Goal: Communication & Community: Answer question/provide support

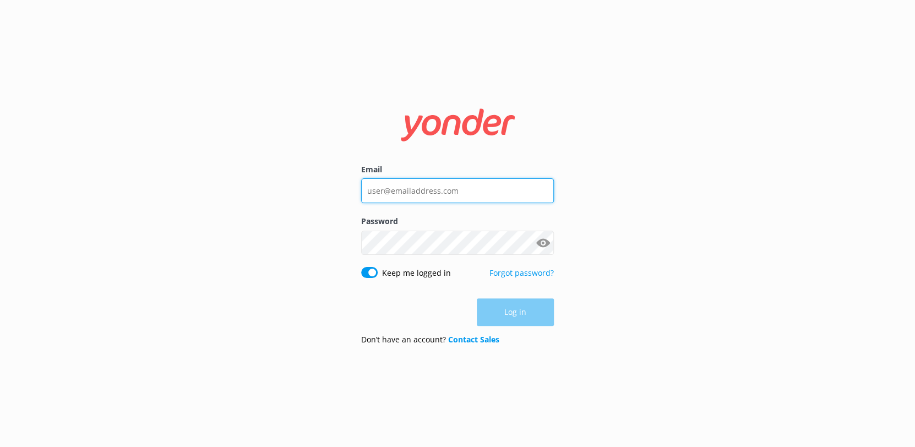
click at [407, 188] on input "Email" at bounding box center [457, 190] width 193 height 25
type input "[EMAIL_ADDRESS][DOMAIN_NAME]"
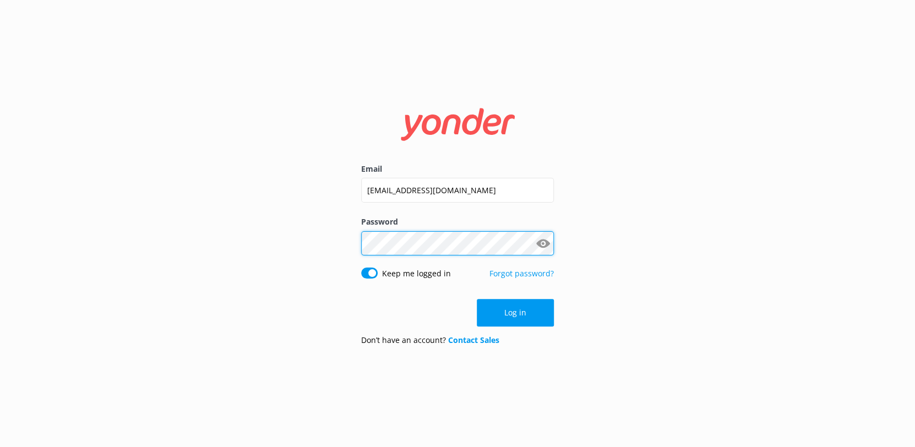
click button "Log in" at bounding box center [515, 313] width 77 height 28
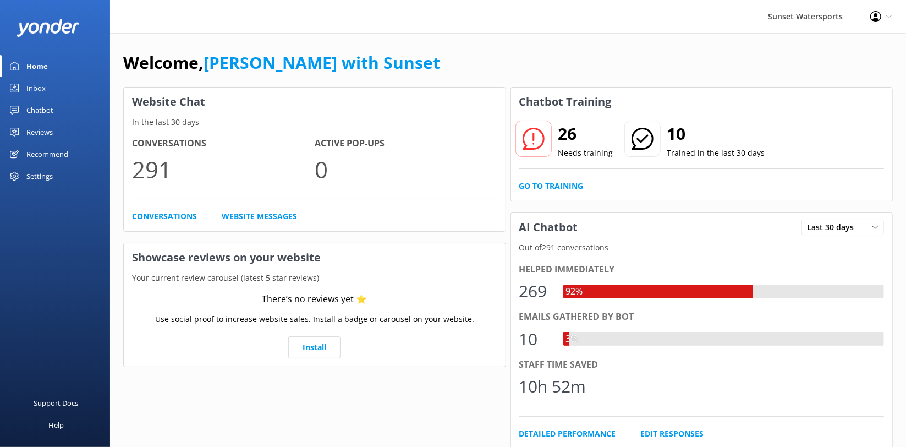
click at [35, 92] on div "Inbox" at bounding box center [35, 88] width 19 height 22
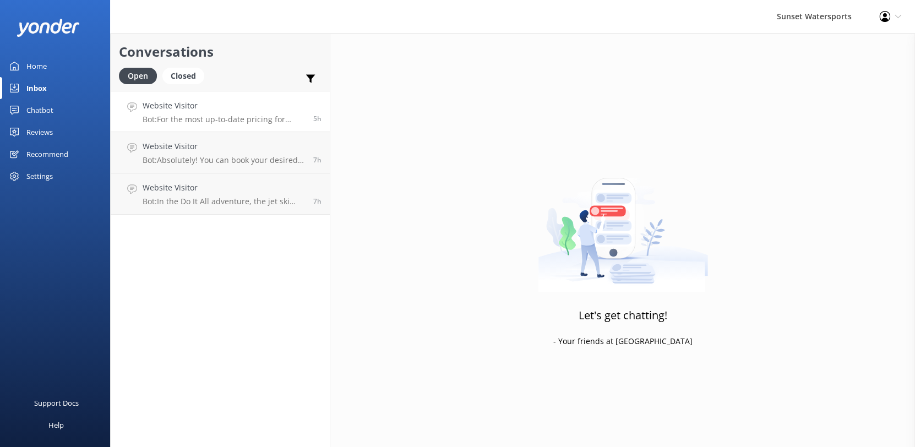
click at [209, 117] on p "Bot: For the most up-to-date pricing for individual tours, please visit our boo…" at bounding box center [224, 119] width 162 height 10
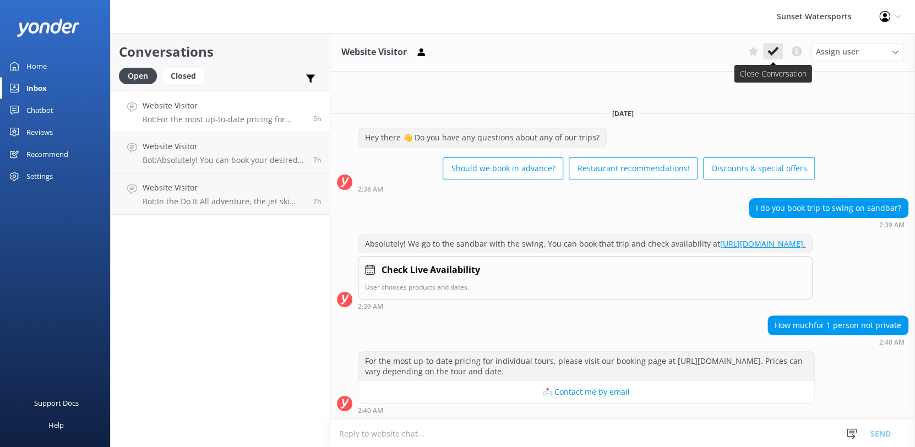
click at [774, 50] on use at bounding box center [772, 51] width 11 height 9
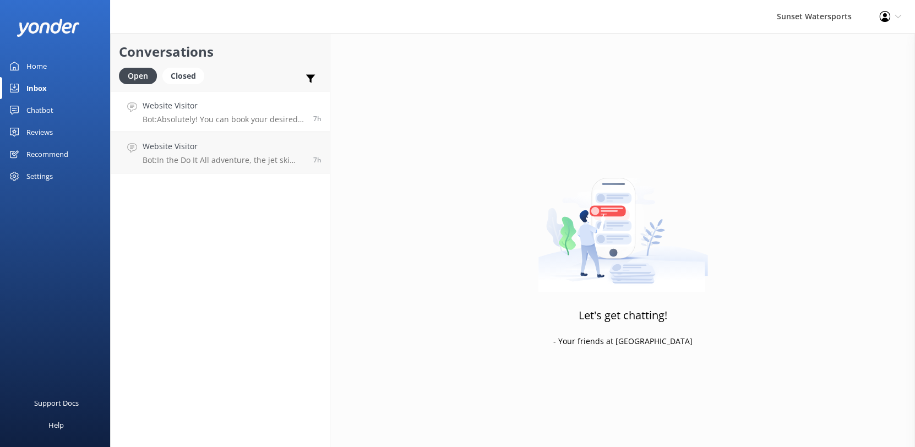
click at [214, 106] on h4 "Website Visitor" at bounding box center [224, 106] width 162 height 12
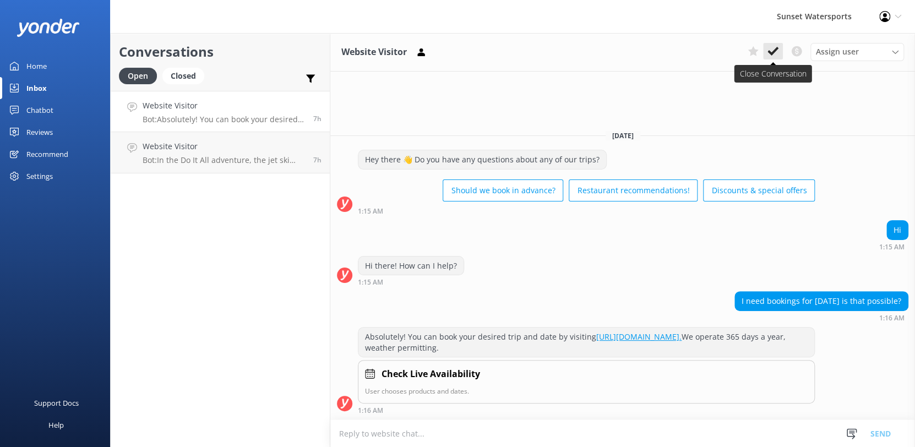
click at [777, 51] on icon at bounding box center [772, 51] width 11 height 11
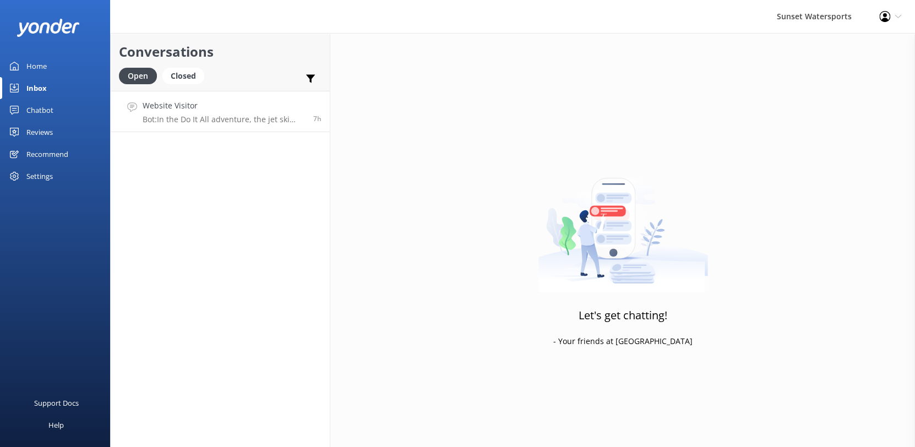
click at [247, 104] on h4 "Website Visitor" at bounding box center [224, 106] width 162 height 12
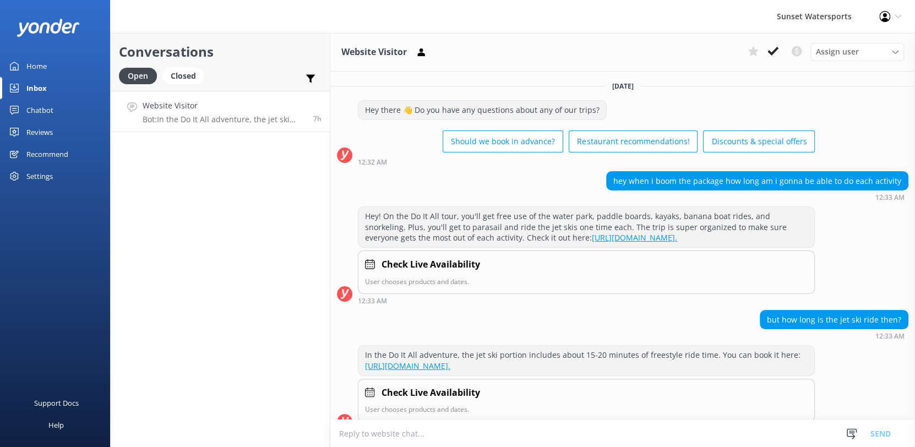
scroll to position [28, 0]
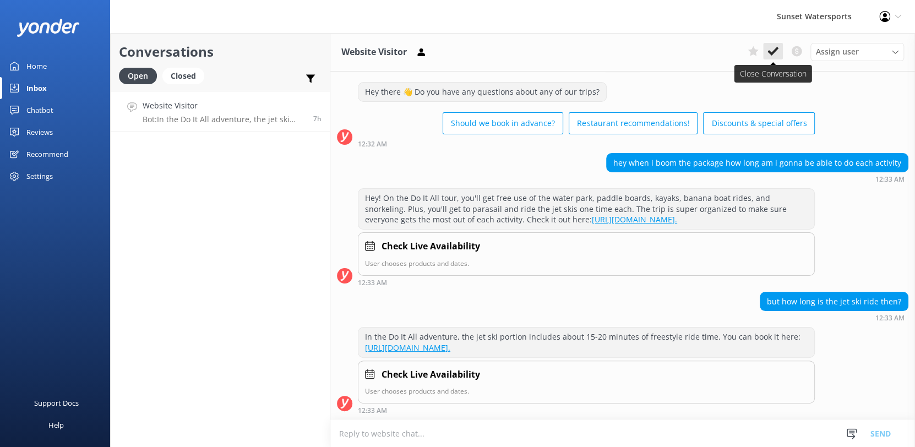
click at [775, 47] on icon at bounding box center [772, 51] width 11 height 11
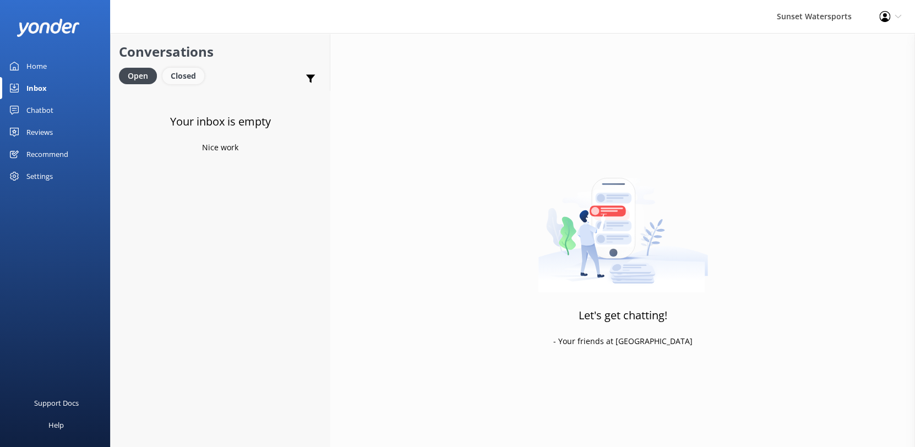
click at [182, 83] on div "Closed" at bounding box center [183, 76] width 42 height 17
click at [148, 85] on div "Open Closed" at bounding box center [164, 81] width 91 height 26
click at [144, 83] on div "Open" at bounding box center [137, 76] width 37 height 17
drag, startPoint x: 225, startPoint y: 230, endPoint x: 199, endPoint y: 181, distance: 55.9
click at [225, 232] on div "Your inbox is empty Nice work" at bounding box center [220, 314] width 219 height 447
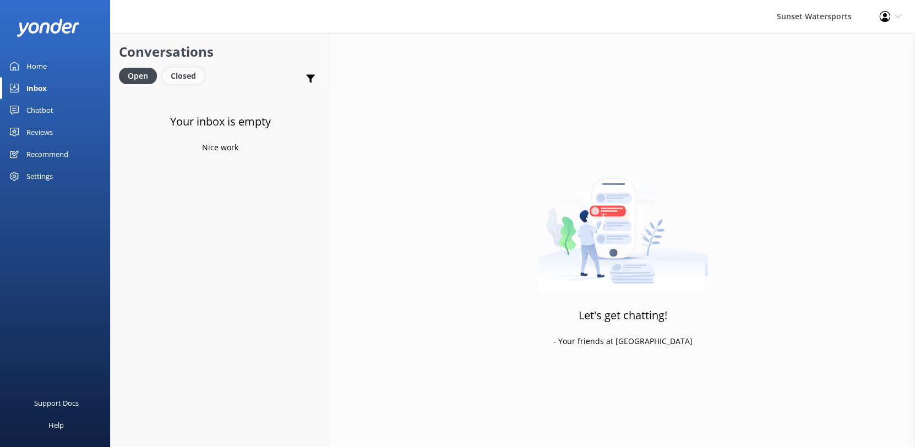
drag, startPoint x: 187, startPoint y: 69, endPoint x: 171, endPoint y: 74, distance: 17.1
click at [188, 69] on div "Closed" at bounding box center [183, 76] width 42 height 17
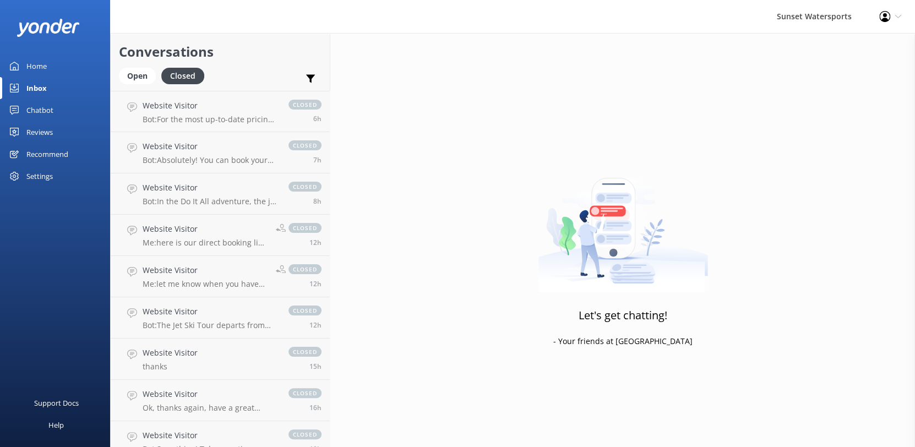
click at [113, 73] on div "Conversations Open Closed Important Converted Assigned to me Unassigned SMS" at bounding box center [220, 62] width 219 height 58
click at [127, 71] on div "Open" at bounding box center [137, 76] width 37 height 17
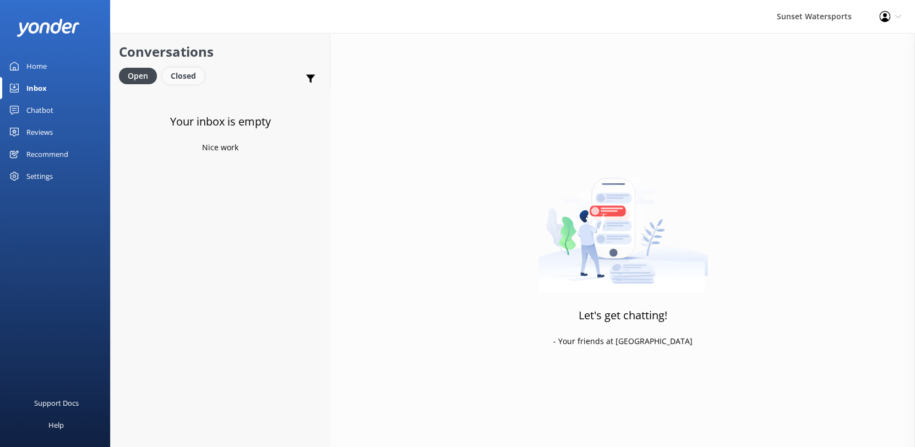
click at [188, 75] on div "Closed" at bounding box center [183, 76] width 42 height 17
click at [146, 81] on div "Open" at bounding box center [137, 76] width 37 height 17
click at [180, 72] on div "Closed" at bounding box center [183, 76] width 42 height 17
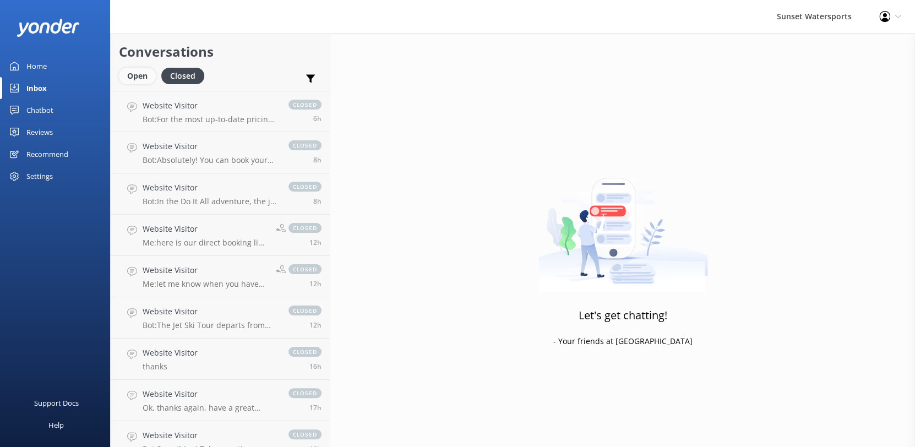
click at [136, 69] on div "Open" at bounding box center [137, 76] width 37 height 17
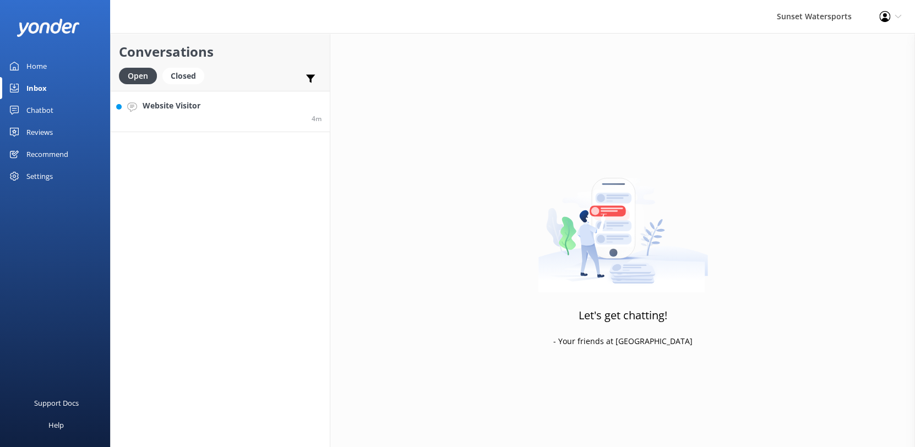
click at [190, 101] on h4 "Website Visitor" at bounding box center [172, 106] width 58 height 12
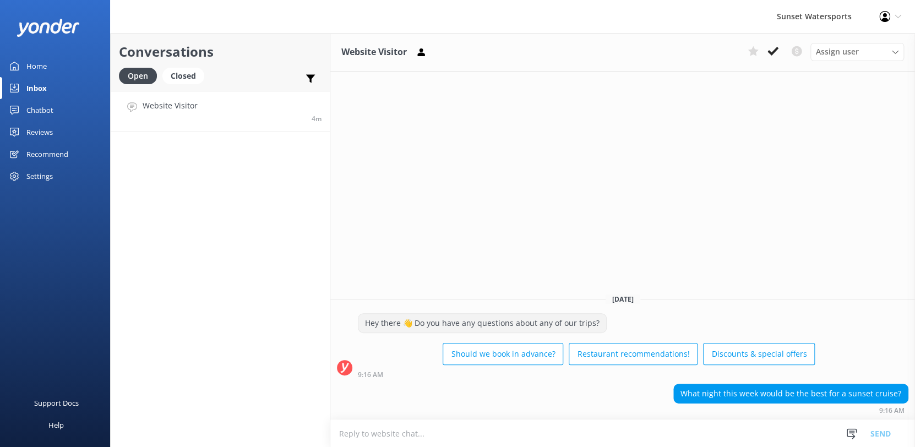
click at [510, 438] on textarea at bounding box center [622, 433] width 584 height 27
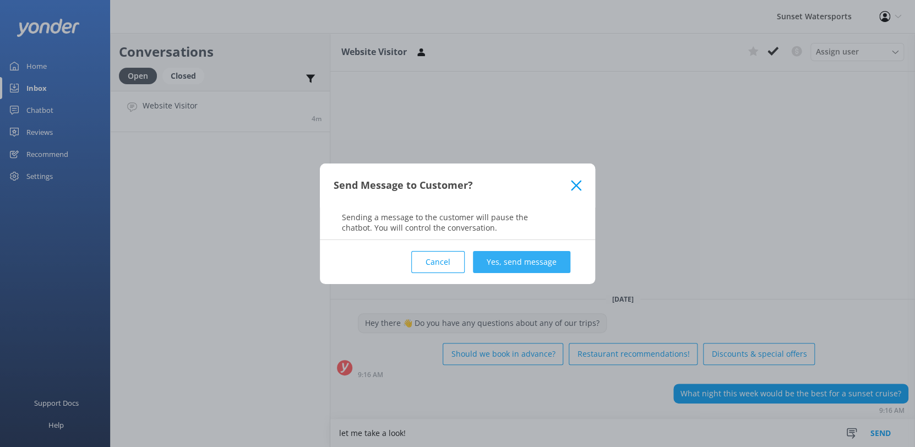
type textarea "let me take a look!"
click at [498, 252] on button "Yes, send message" at bounding box center [521, 262] width 97 height 22
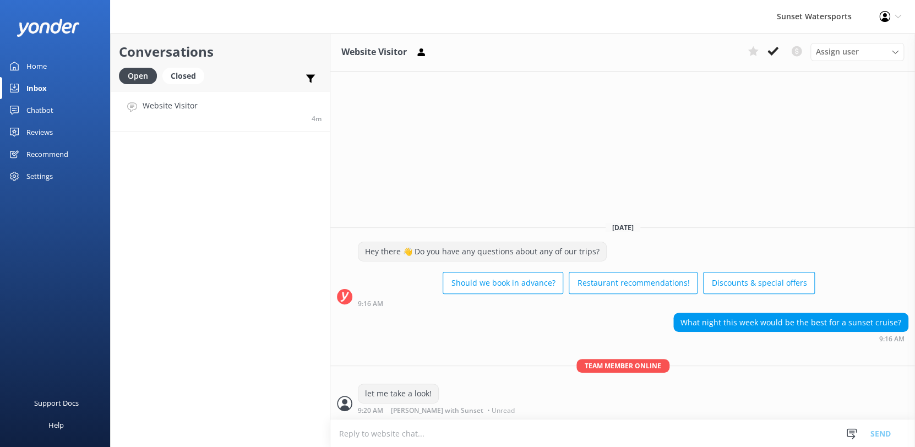
click at [443, 427] on textarea at bounding box center [622, 433] width 584 height 27
type textarea "are you interested in the Sunset Dinner Cruise? or the Sunset Sail?"
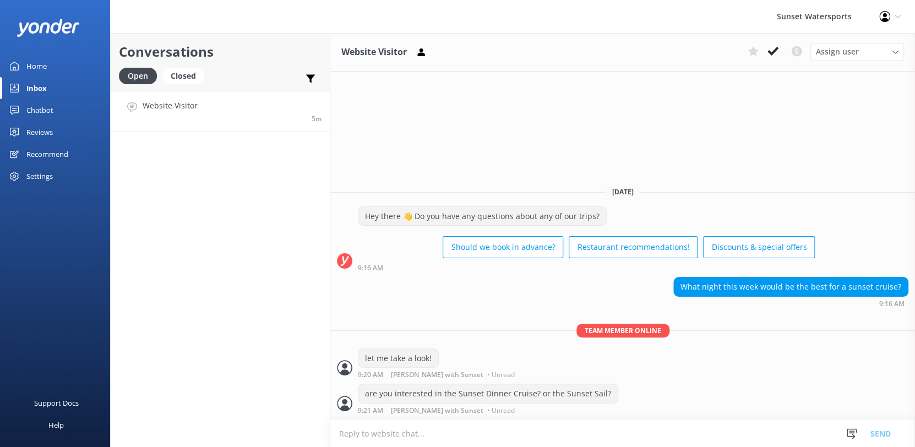
click at [428, 437] on textarea at bounding box center [622, 433] width 584 height 27
click at [407, 441] on textarea at bounding box center [622, 433] width 584 height 27
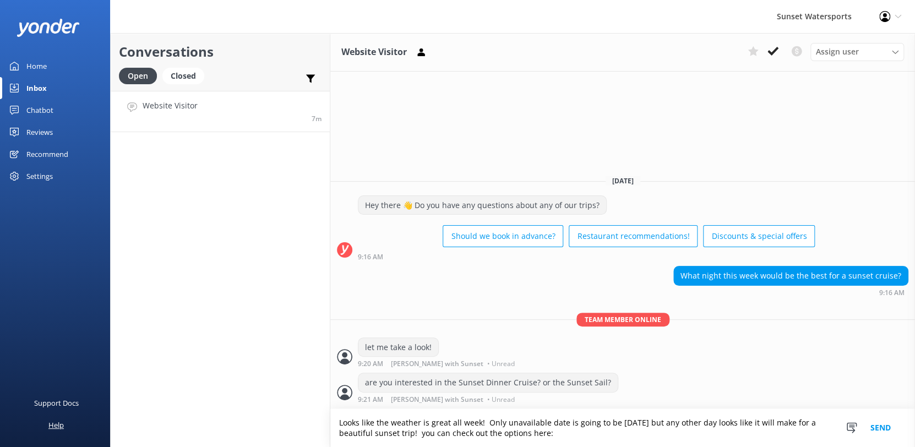
paste textarea "[URL][DOMAIN_NAME]"
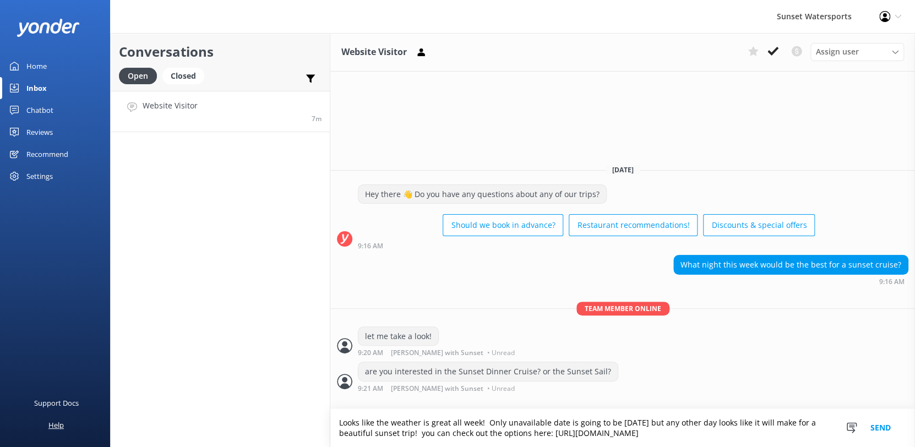
type textarea "Looks like the weather is great all week! Only unavailable date is going to be …"
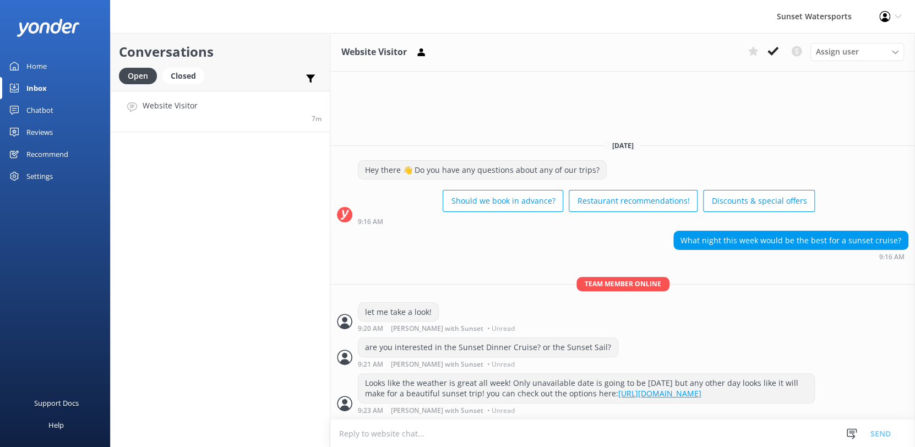
click at [769, 52] on use at bounding box center [772, 51] width 11 height 9
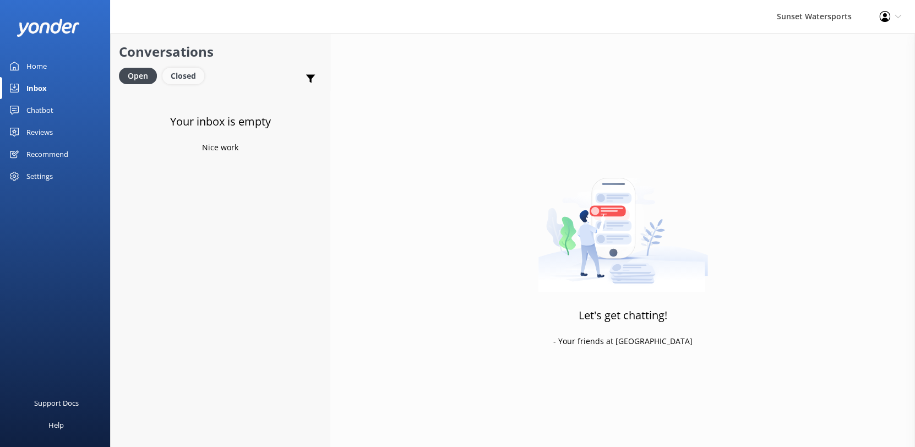
click at [196, 76] on div "Closed" at bounding box center [183, 76] width 42 height 17
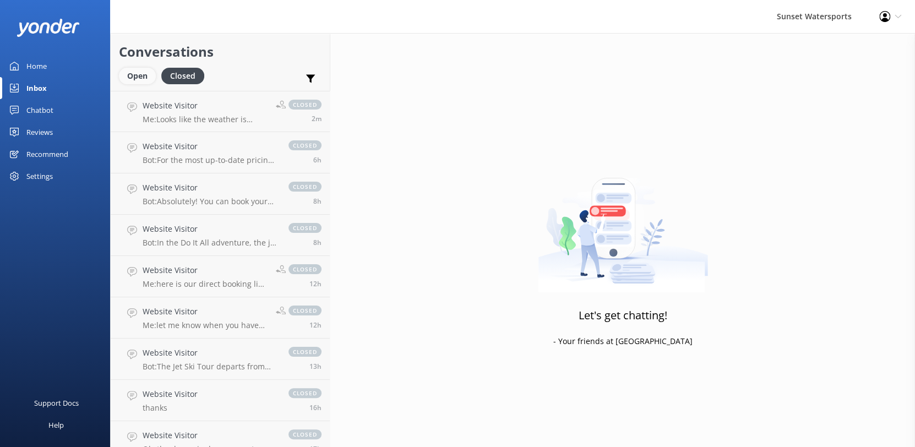
click at [129, 70] on div "Open" at bounding box center [137, 76] width 37 height 17
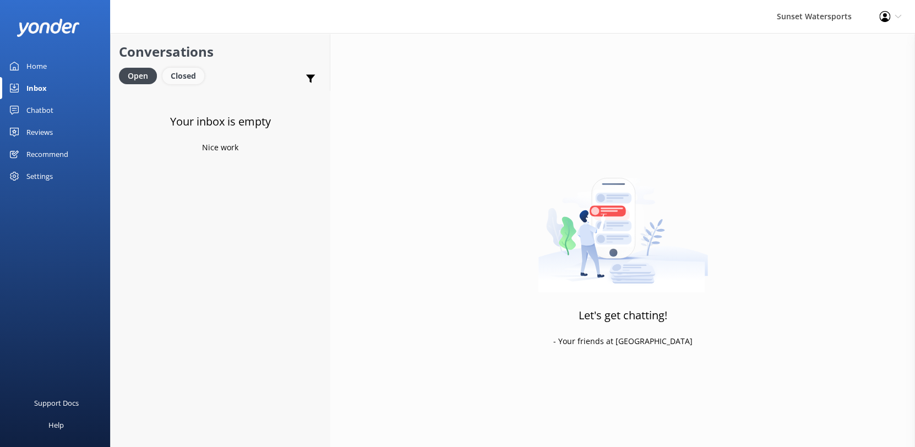
click at [172, 70] on div "Closed" at bounding box center [183, 76] width 42 height 17
click at [144, 76] on div "Open" at bounding box center [137, 76] width 37 height 17
click at [187, 74] on div "Closed" at bounding box center [183, 76] width 42 height 17
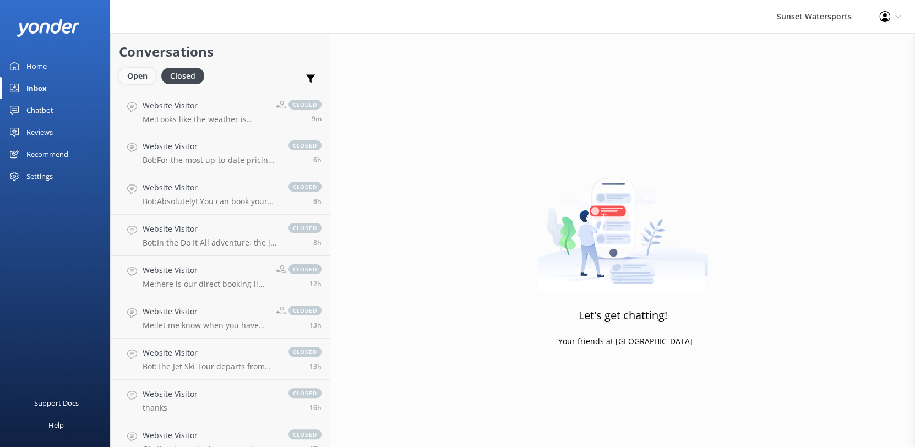
click at [134, 78] on div "Open" at bounding box center [137, 76] width 37 height 17
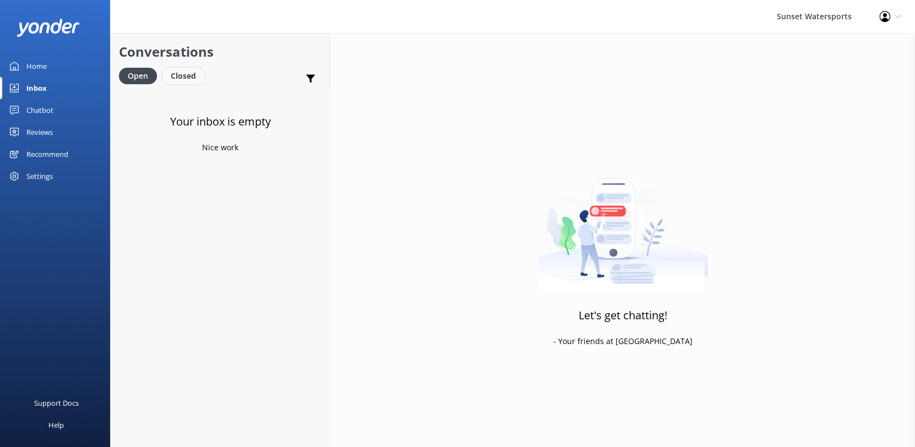
click at [194, 83] on div "Closed" at bounding box center [183, 76] width 42 height 17
click at [149, 80] on div "Open" at bounding box center [137, 76] width 37 height 17
click at [172, 71] on div "Closed" at bounding box center [183, 76] width 42 height 17
click at [131, 77] on div "Open" at bounding box center [137, 76] width 37 height 17
click at [181, 74] on div "Closed" at bounding box center [183, 76] width 42 height 17
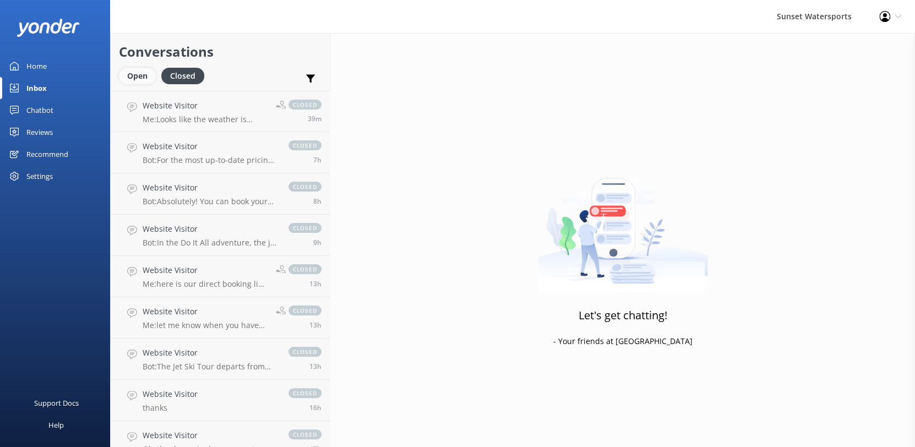
click at [136, 75] on div "Open" at bounding box center [137, 76] width 37 height 17
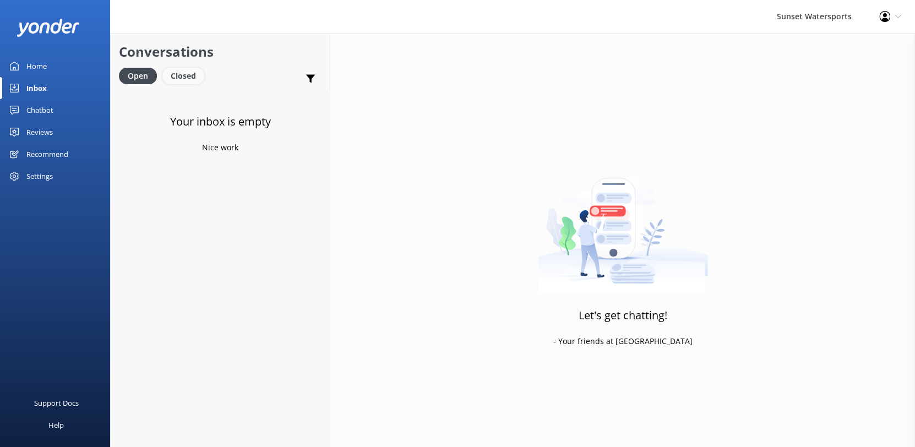
click at [182, 69] on div "Closed" at bounding box center [183, 76] width 42 height 17
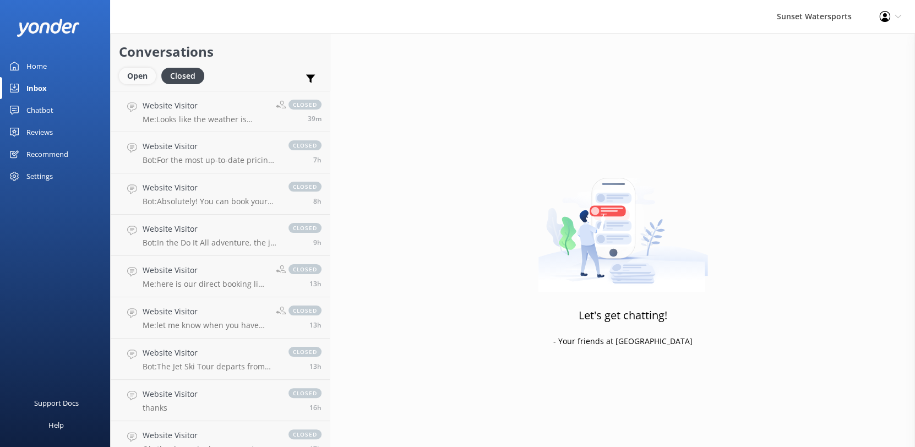
click at [140, 71] on div "Open" at bounding box center [137, 76] width 37 height 17
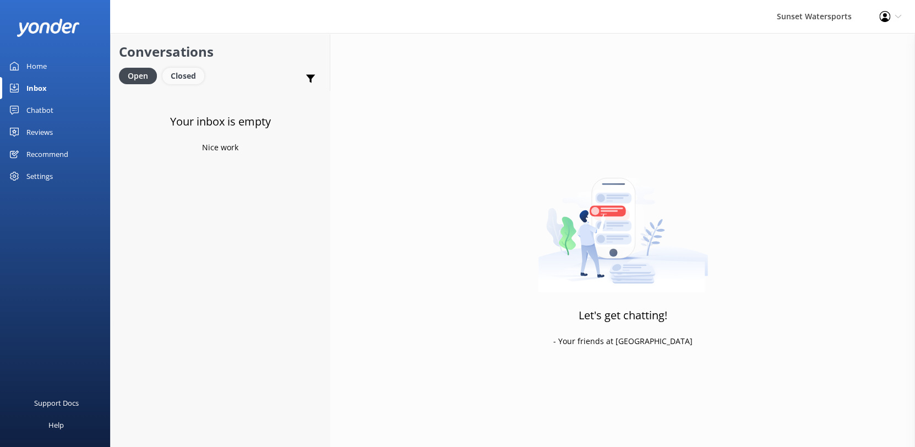
click at [179, 72] on div "Closed" at bounding box center [183, 76] width 42 height 17
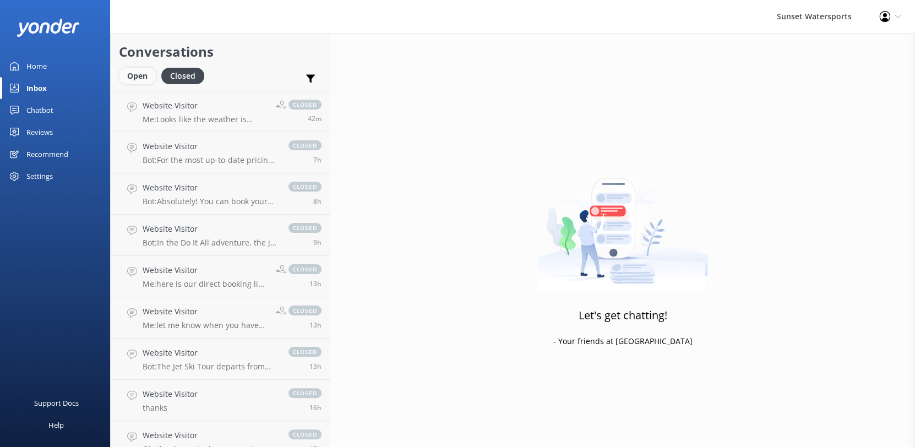
click at [125, 72] on div "Open" at bounding box center [137, 76] width 37 height 17
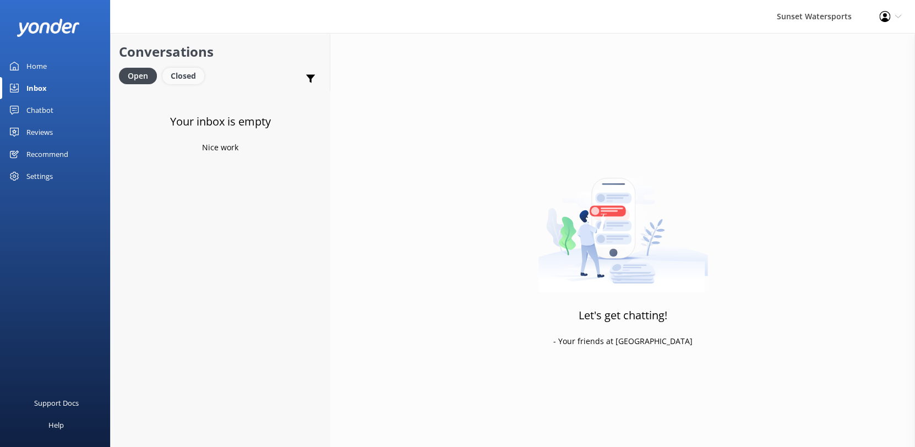
click at [180, 74] on div "Closed" at bounding box center [183, 76] width 42 height 17
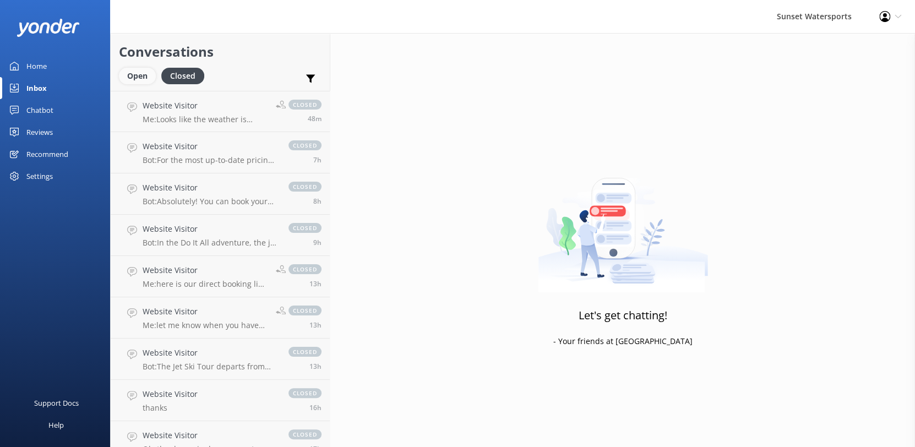
click at [138, 72] on div "Open" at bounding box center [137, 76] width 37 height 17
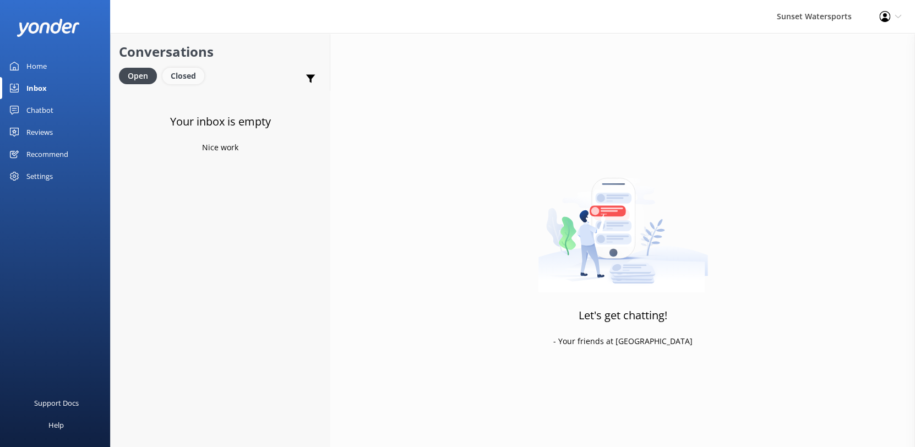
click at [189, 73] on div "Closed" at bounding box center [183, 76] width 42 height 17
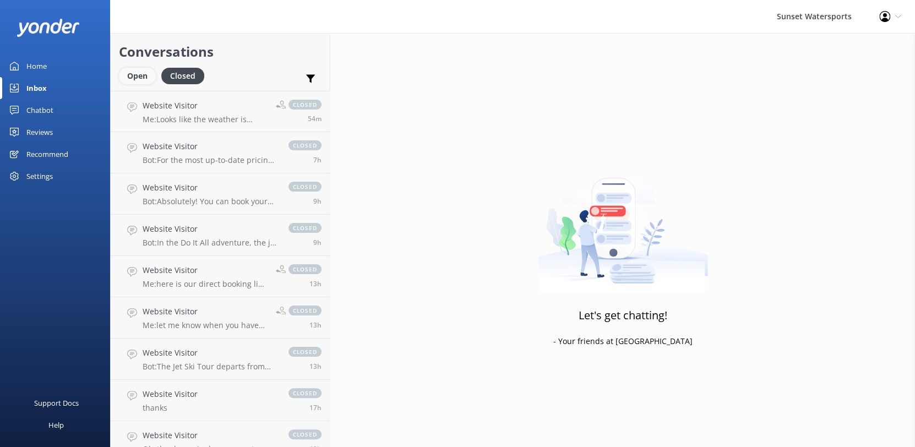
click at [138, 72] on div "Open" at bounding box center [137, 76] width 37 height 17
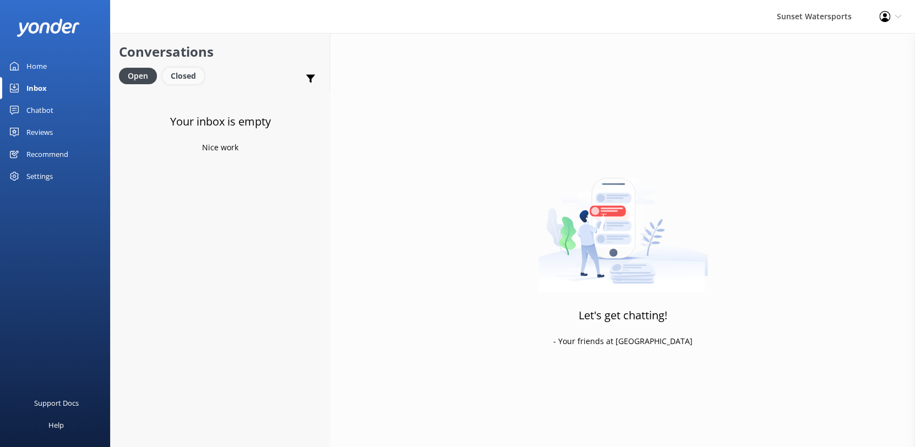
click at [184, 72] on div "Closed" at bounding box center [183, 76] width 42 height 17
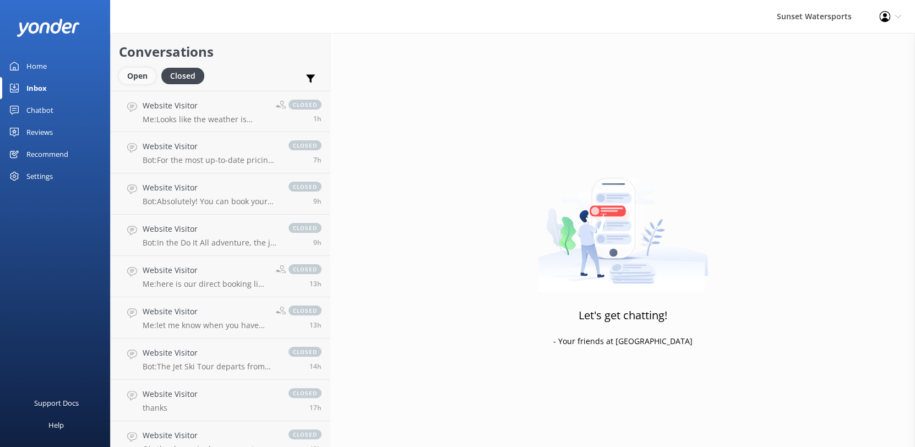
click at [137, 78] on div "Open" at bounding box center [137, 76] width 37 height 17
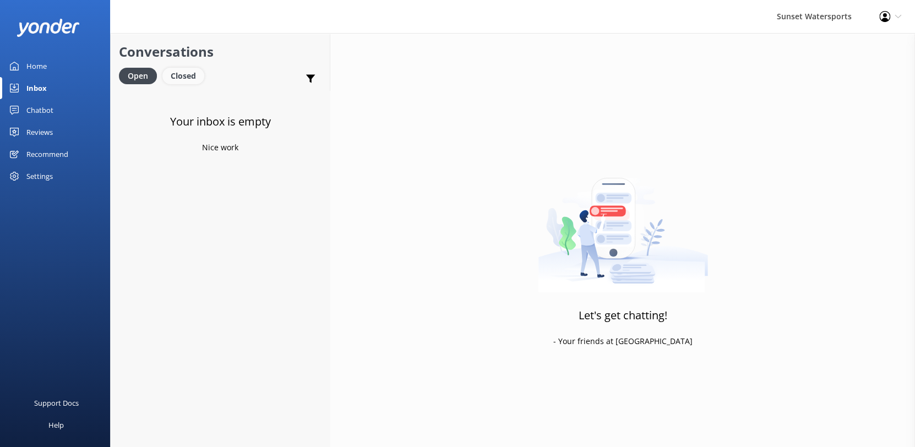
click at [192, 83] on div "Closed" at bounding box center [183, 76] width 42 height 17
click at [156, 80] on link "Open" at bounding box center [140, 75] width 42 height 12
click at [185, 74] on div "Closed" at bounding box center [183, 76] width 42 height 17
click at [138, 72] on div "Open" at bounding box center [137, 76] width 37 height 17
click at [191, 69] on div "Closed" at bounding box center [183, 76] width 42 height 17
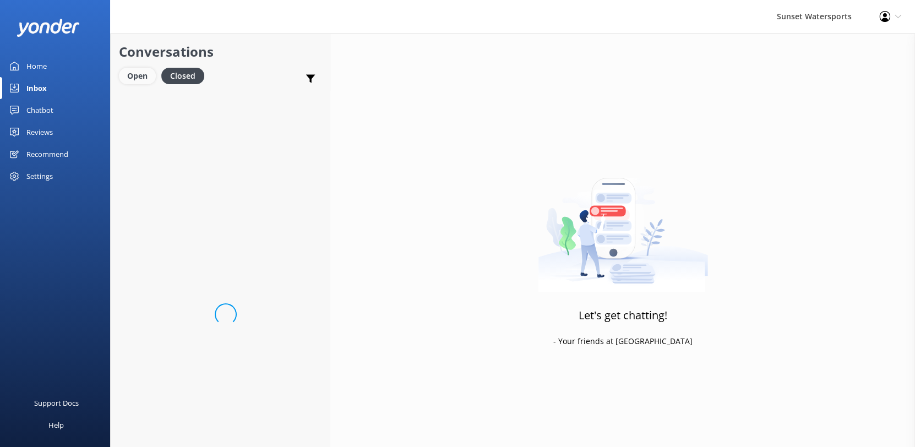
click at [139, 70] on div "Open" at bounding box center [137, 76] width 37 height 17
click at [193, 74] on div "Closed" at bounding box center [183, 76] width 42 height 17
click at [148, 75] on div "Open" at bounding box center [137, 76] width 37 height 17
click at [180, 79] on div "Closed" at bounding box center [183, 76] width 42 height 17
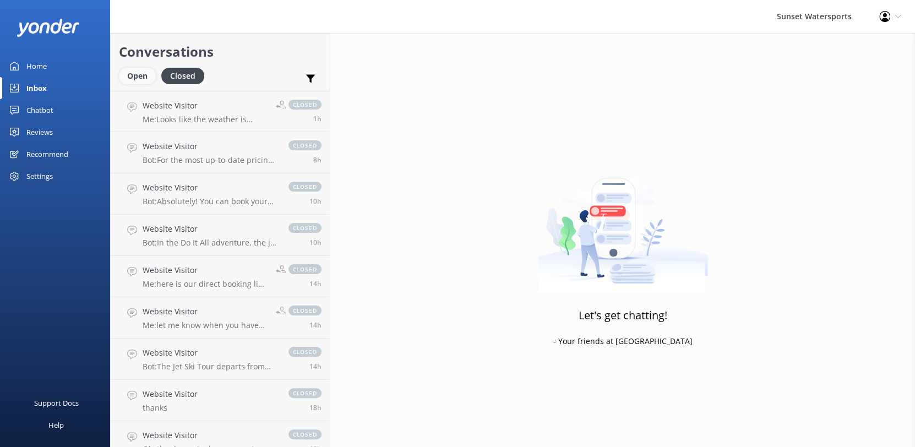
click at [129, 83] on div "Open" at bounding box center [137, 76] width 37 height 17
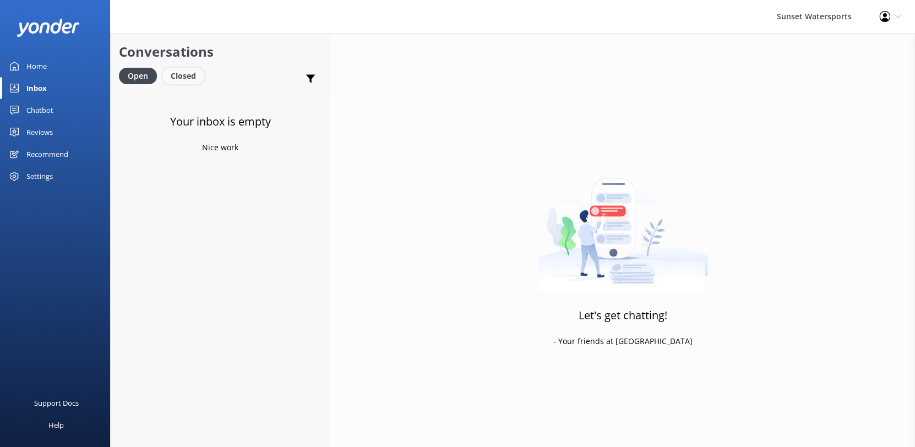
click at [172, 72] on div "Closed" at bounding box center [183, 76] width 42 height 17
click at [136, 79] on div "Open" at bounding box center [137, 76] width 37 height 17
click at [182, 76] on div "Closed" at bounding box center [183, 76] width 42 height 17
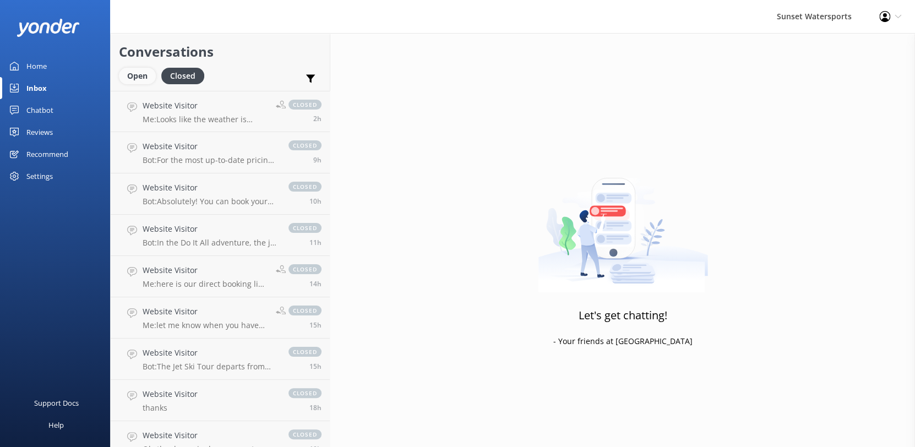
click at [136, 79] on div "Open" at bounding box center [137, 76] width 37 height 17
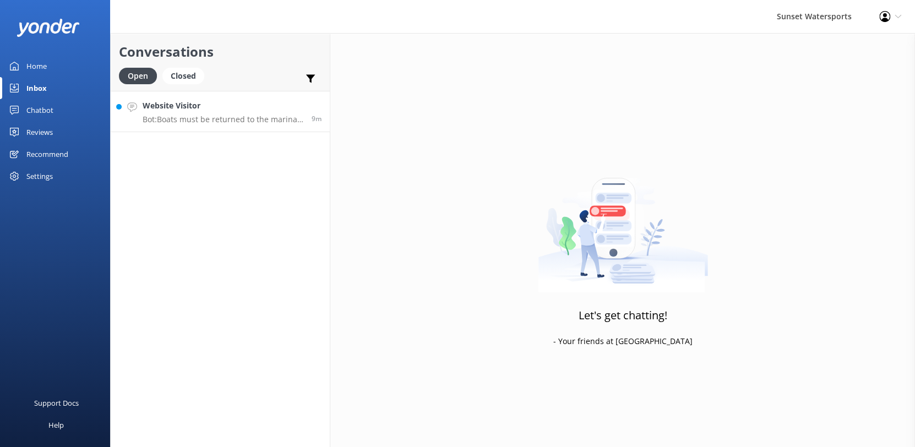
click at [229, 105] on h4 "Website Visitor" at bounding box center [223, 106] width 161 height 12
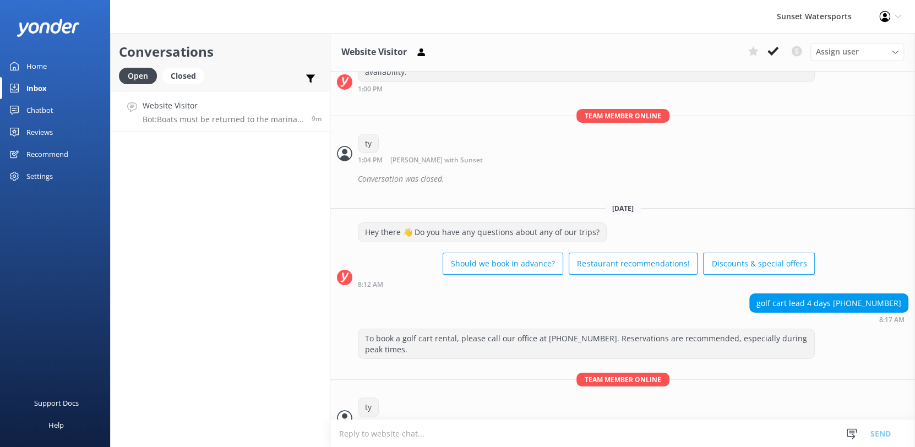
scroll to position [9683, 0]
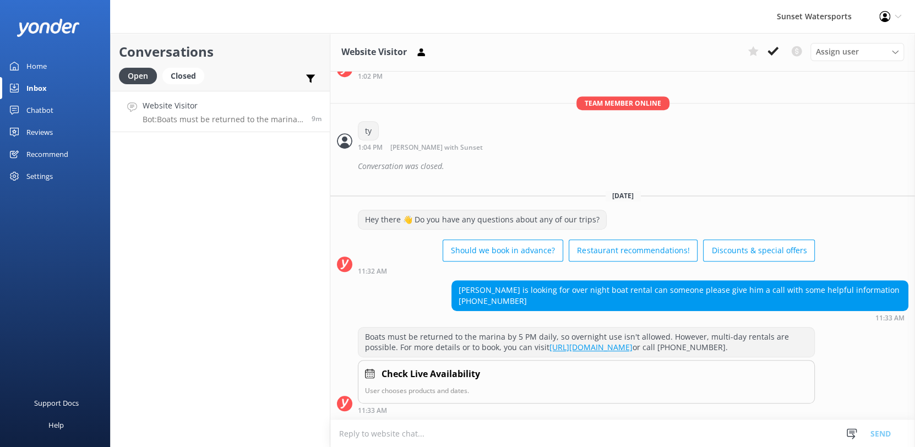
click at [870, 332] on div "Boats must be returned to the marina by 5 PM daily, so overnight use isn't allo…" at bounding box center [622, 370] width 584 height 87
click at [848, 281] on div "[PERSON_NAME] is looking for over night boat rental can someone please give him…" at bounding box center [680, 295] width 456 height 29
drag, startPoint x: 845, startPoint y: 269, endPoint x: 856, endPoint y: 283, distance: 18.1
click at [856, 283] on div "[PERSON_NAME] is looking for over night boat rental can someone please give him…" at bounding box center [680, 295] width 456 height 29
copy div "[PHONE_NUMBER]"
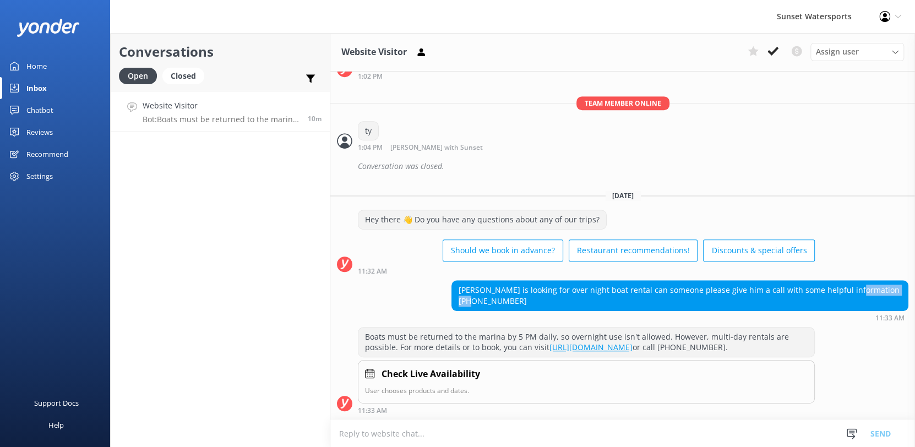
click at [383, 280] on div "[PERSON_NAME] is looking for over night boat rental can someone please give him…" at bounding box center [622, 300] width 584 height 41
drag, startPoint x: 846, startPoint y: 271, endPoint x: 478, endPoint y: 285, distance: 368.5
click at [478, 285] on div "[PERSON_NAME] is looking for over night boat rental can someone please give him…" at bounding box center [680, 295] width 456 height 29
copy div "[PHONE_NUMBER]"
click at [245, 270] on div "Conversations Open Closed Important Converted Assigned to me Unassigned SMS Web…" at bounding box center [220, 240] width 220 height 414
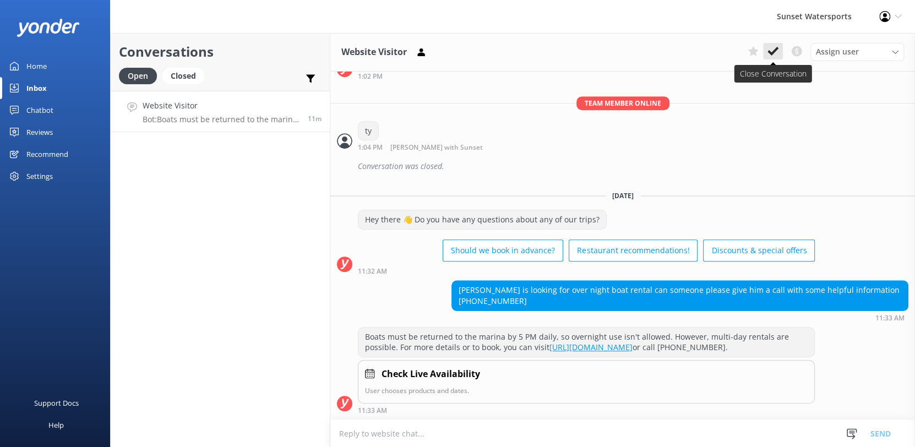
click at [772, 53] on use at bounding box center [772, 51] width 11 height 9
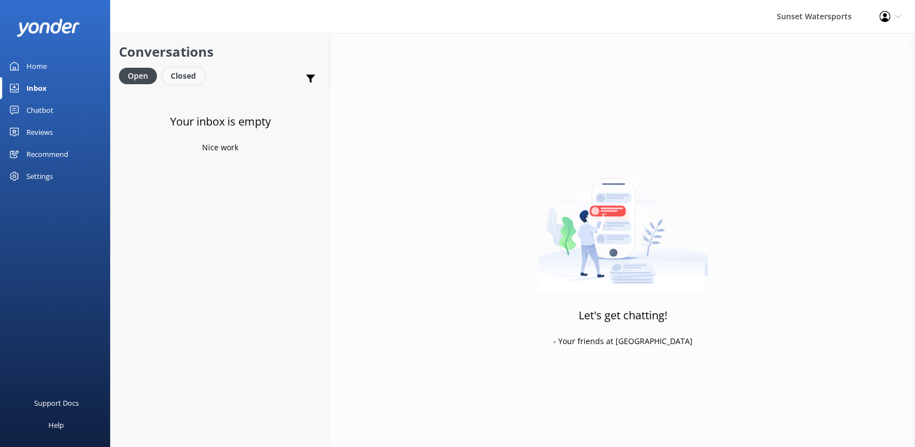
click at [182, 74] on div "Closed" at bounding box center [183, 76] width 42 height 17
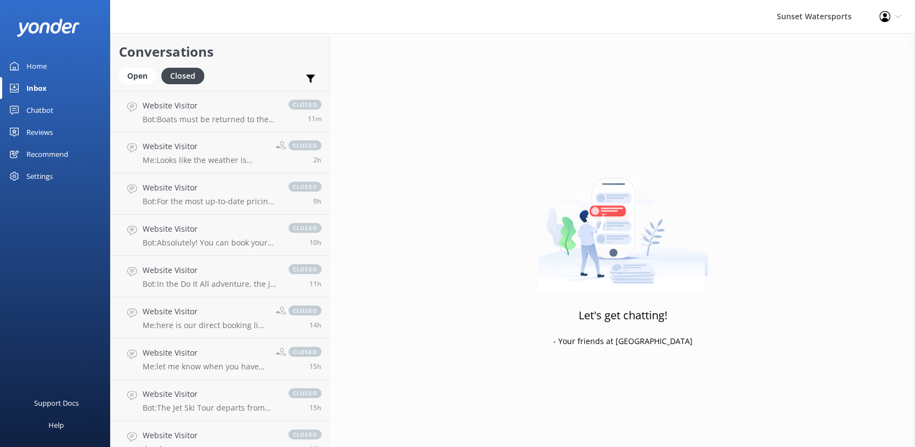
click at [195, 120] on p "Bot: Boats must be returned to the marina by 5 PM daily, so overnight use isn't…" at bounding box center [210, 119] width 135 height 10
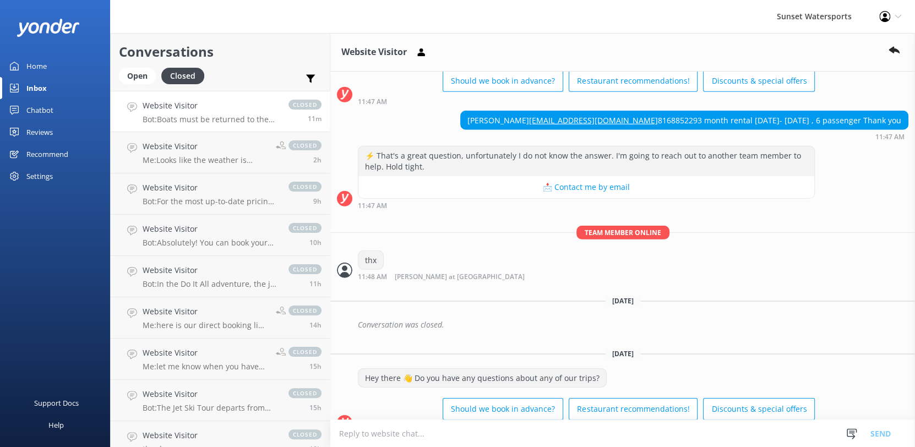
scroll to position [9707, 0]
